Goal: Task Accomplishment & Management: Use online tool/utility

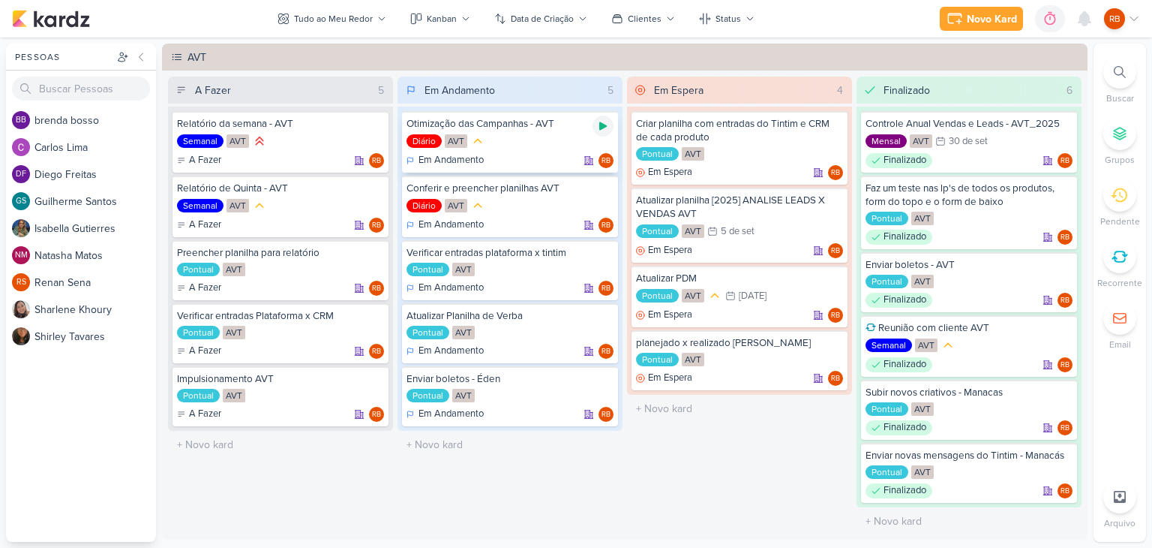
click at [600, 125] on icon at bounding box center [603, 126] width 8 height 8
click at [1014, 17] on div "0h0m" at bounding box center [1023, 19] width 32 height 16
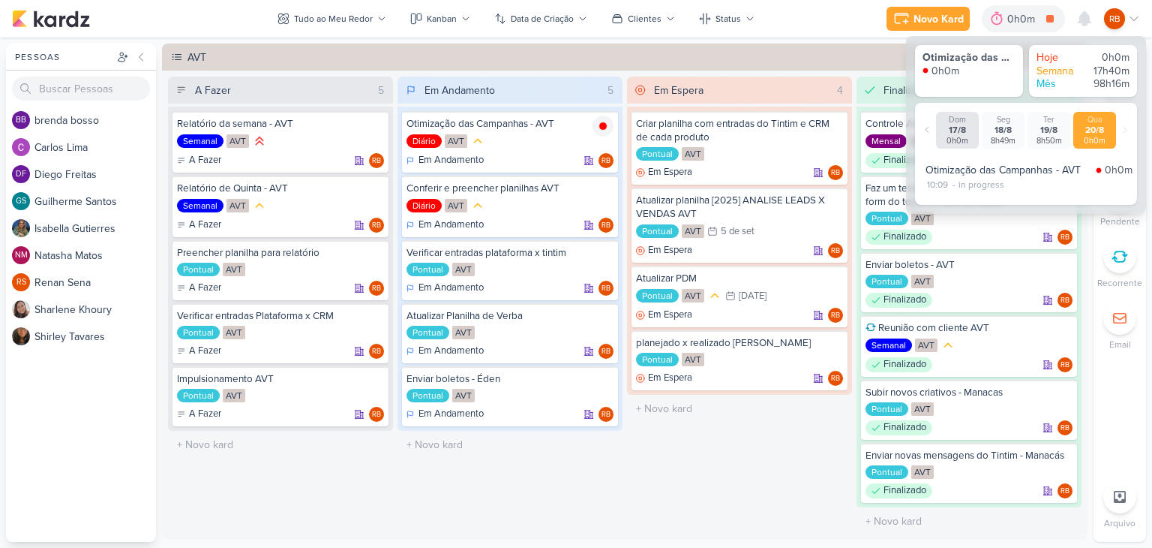
click at [952, 173] on div "Otimização das Campanhas - AVT" at bounding box center [1008, 170] width 164 height 16
click at [944, 181] on div "10:09" at bounding box center [938, 185] width 24 height 14
select select "10"
click at [966, 205] on select "00 01 02 03 04 05 06 07 08 09 10 11 12 13 14 15 16 17 18 19 20 21 22 23 24 25 2…" at bounding box center [963, 204] width 21 height 18
click at [953, 195] on select "00 01 02 03 04 05 06 07 08 09 10 11 12 13 14 15 16 17 18 19 20 21 22 23 24 25 2…" at bounding box center [963, 204] width 21 height 18
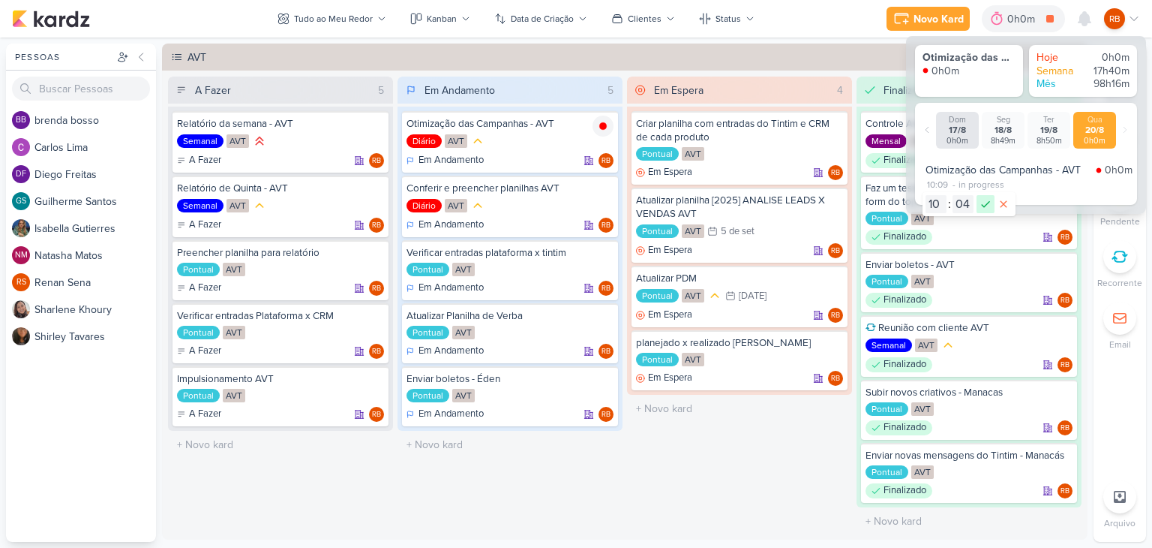
click at [984, 205] on icon at bounding box center [986, 204] width 18 height 18
click at [1014, 19] on div "0h13m" at bounding box center [1021, 19] width 35 height 16
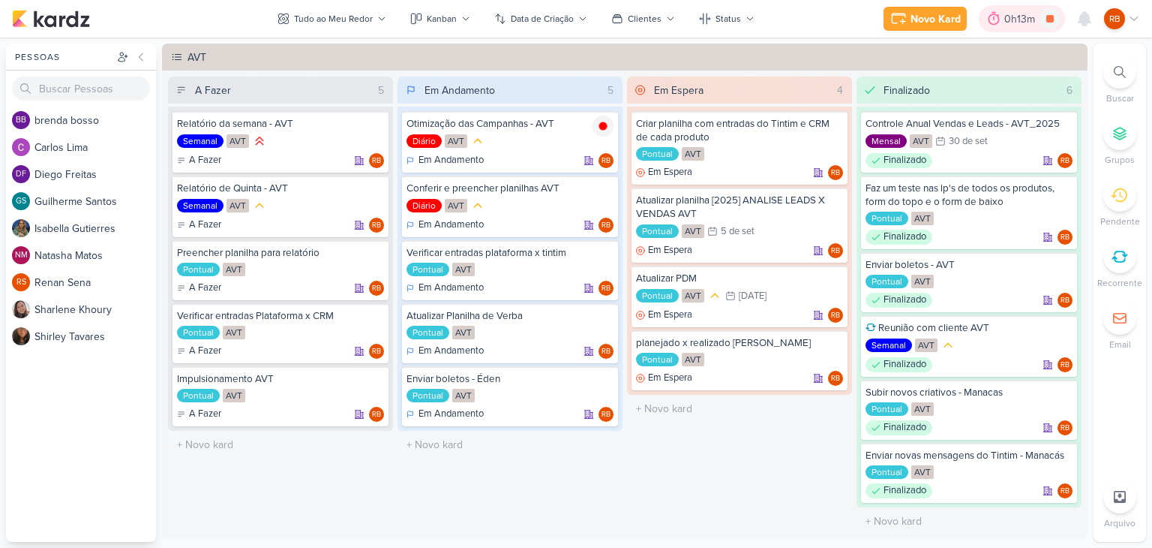
click at [1029, 11] on div "0h13m" at bounding box center [1021, 19] width 35 height 16
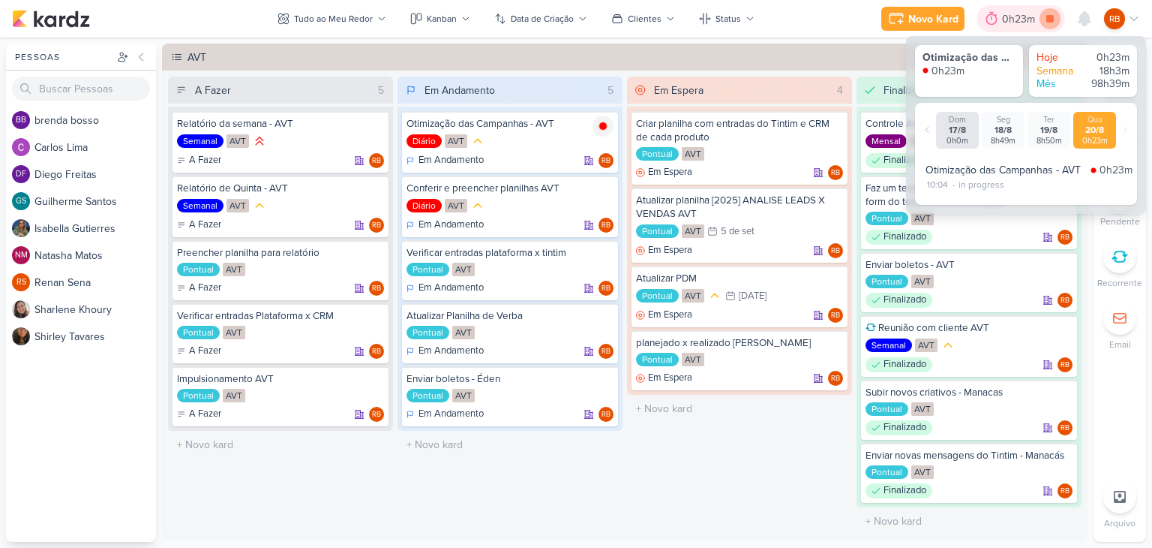
click at [1044, 19] on icon at bounding box center [1050, 18] width 21 height 21
click at [1111, 182] on div "10:04 - in progress" at bounding box center [1029, 185] width 207 height 14
click at [1022, 23] on div at bounding box center [1012, 19] width 21 height 24
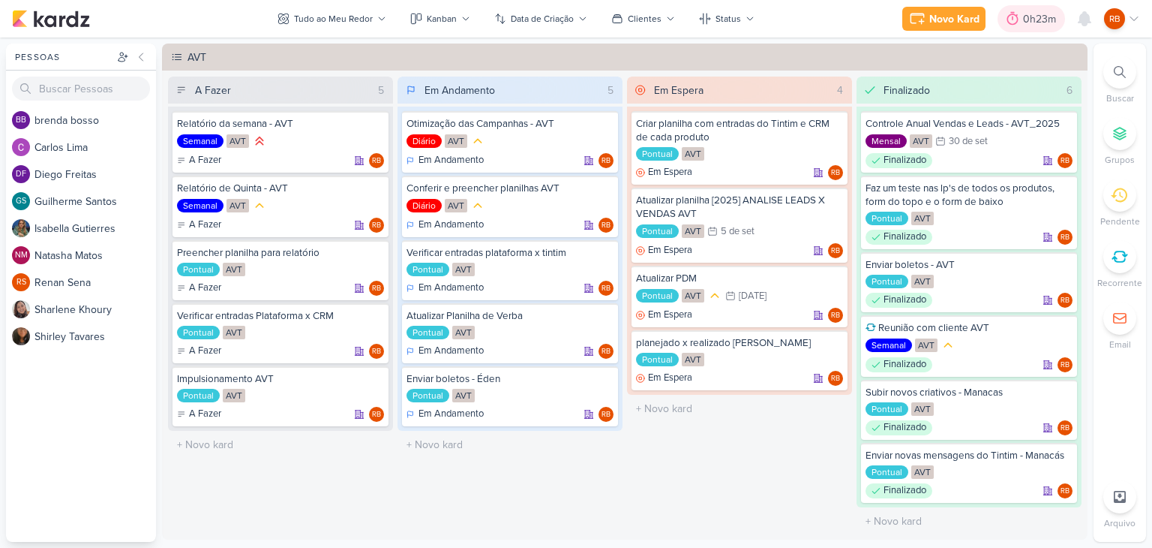
click at [1028, 15] on div "0h23m" at bounding box center [1042, 19] width 38 height 16
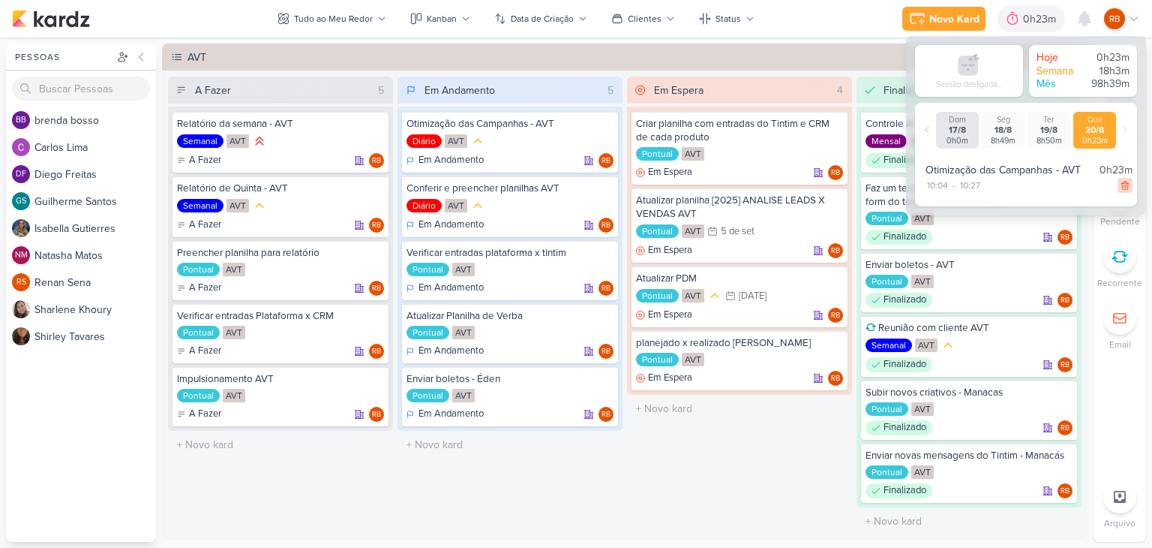
click at [1123, 185] on icon at bounding box center [1125, 185] width 11 height 11
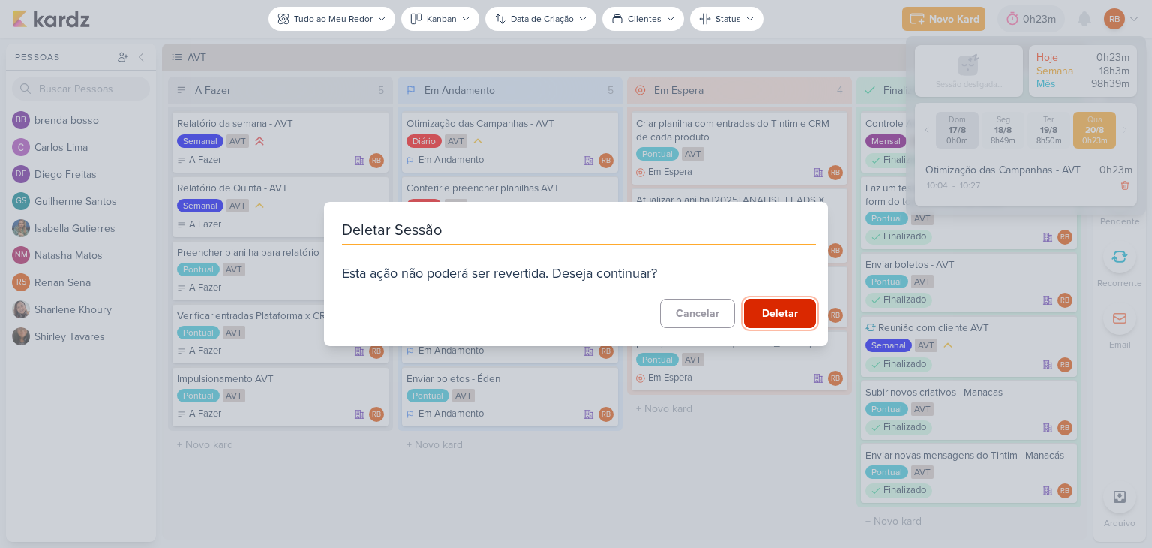
click at [776, 317] on button "Deletar" at bounding box center [780, 313] width 72 height 29
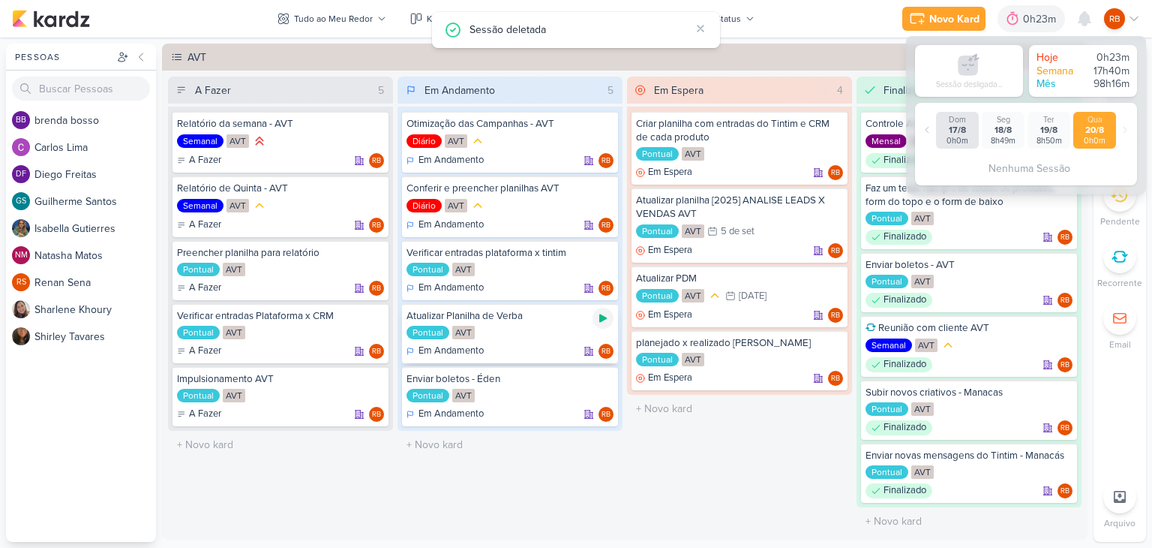
click at [600, 317] on icon at bounding box center [603, 318] width 8 height 8
click at [1013, 14] on div "0h23m" at bounding box center [1021, 19] width 38 height 16
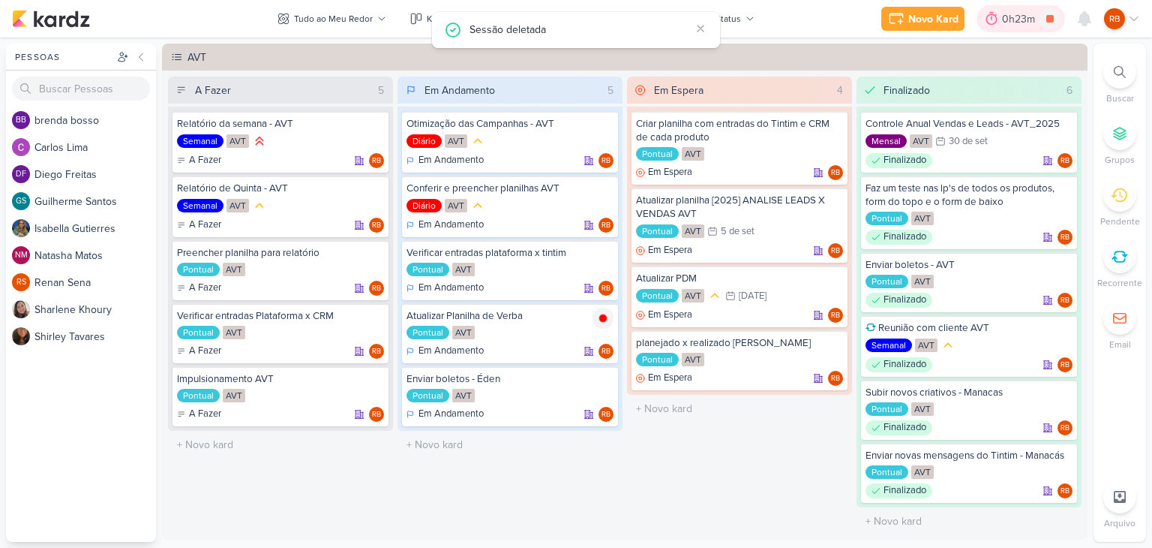
click at [1018, 17] on div "0h23m" at bounding box center [1021, 19] width 38 height 16
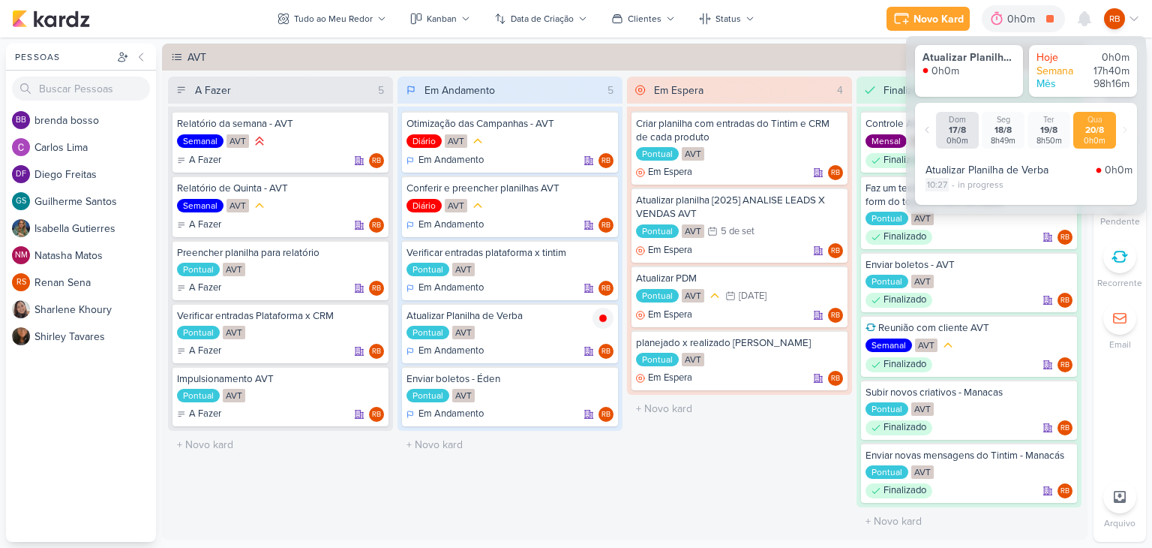
click at [936, 181] on div "10:27" at bounding box center [937, 185] width 23 height 14
click at [960, 205] on select "00 01 02 03 04 05 06 07 08 09 10 11 12 13 14 15 16 17 18 19 20 21 22 23 24 25 2…" at bounding box center [963, 204] width 21 height 18
select select "7"
click at [953, 195] on select "00 01 02 03 04 05 06 07 08 09 10 11 12 13 14 15 16 17 18 19 20 21 22 23 24 25 2…" at bounding box center [963, 204] width 21 height 18
click at [986, 203] on icon at bounding box center [986, 204] width 18 height 18
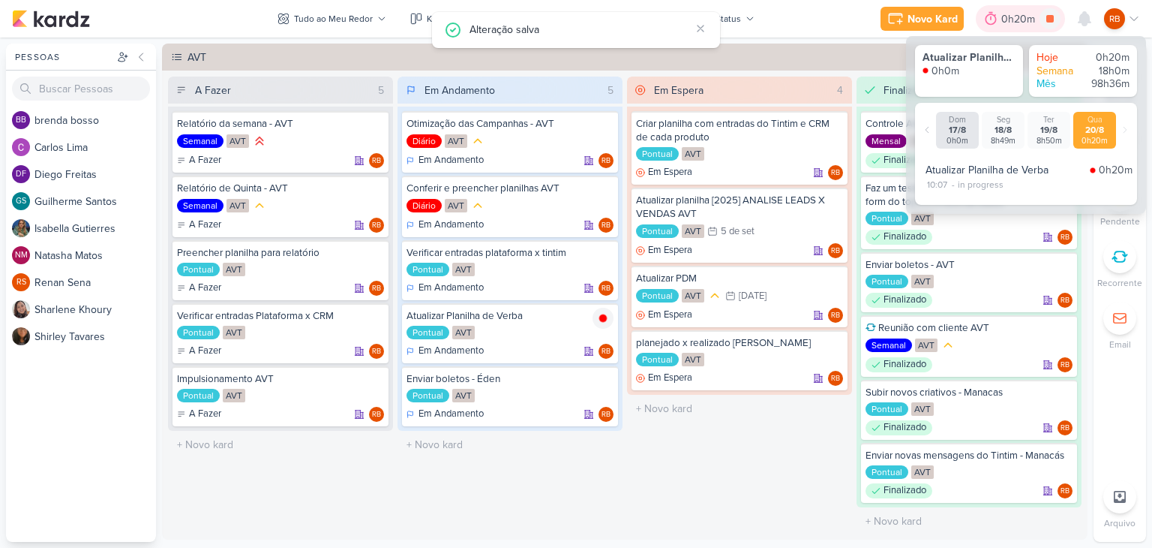
click at [1010, 19] on div "0h20m" at bounding box center [1020, 19] width 38 height 16
